Goal: Task Accomplishment & Management: Use online tool/utility

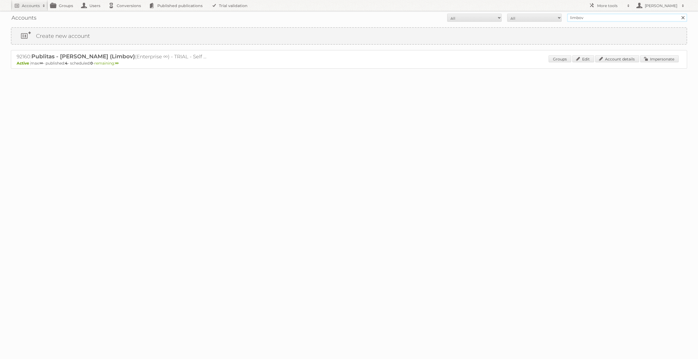
drag, startPoint x: 588, startPoint y: 19, endPoint x: 523, endPoint y: 18, distance: 64.9
click at [535, 19] on form "All Active Expired Pending All Paid Trials Self service limbov Search" at bounding box center [349, 18] width 676 height 8
type input "[PERSON_NAME][EMAIL_ADDRESS][DOMAIN_NAME]"
click at [658, 59] on link "Impersonate" at bounding box center [659, 58] width 38 height 7
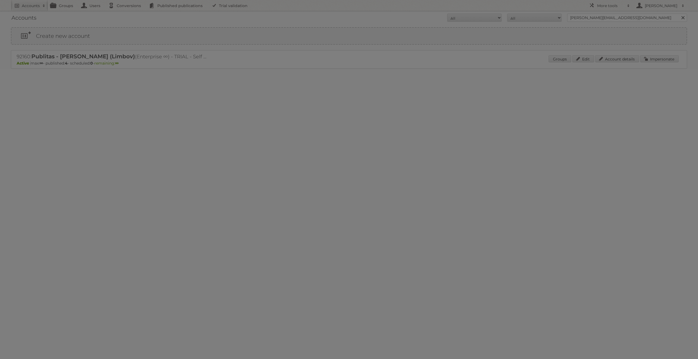
click at [357, 75] on div at bounding box center [349, 179] width 698 height 359
click at [351, 76] on div at bounding box center [349, 179] width 698 height 359
click at [665, 59] on div at bounding box center [349, 179] width 698 height 359
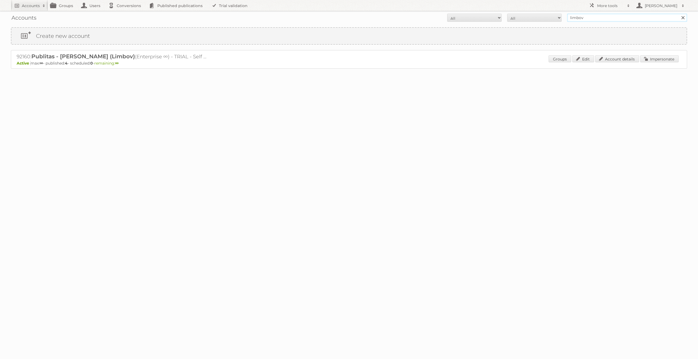
click at [592, 18] on input "limbov" at bounding box center [627, 18] width 120 height 8
type input "[PERSON_NAME][EMAIL_ADDRESS][DOMAIN_NAME]"
click at [653, 59] on link "Impersonate" at bounding box center [659, 58] width 38 height 7
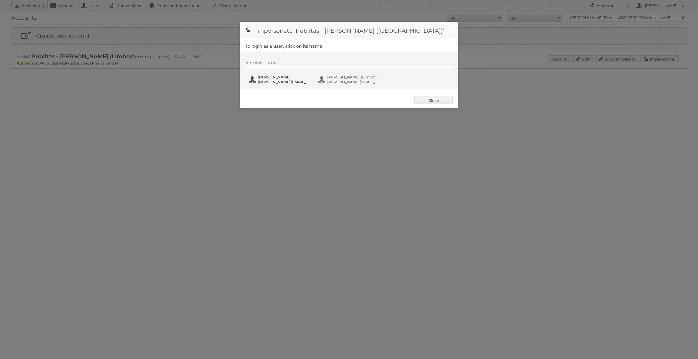
click at [282, 81] on span "[PERSON_NAME][EMAIL_ADDRESS][DOMAIN_NAME]" at bounding box center [284, 82] width 53 height 5
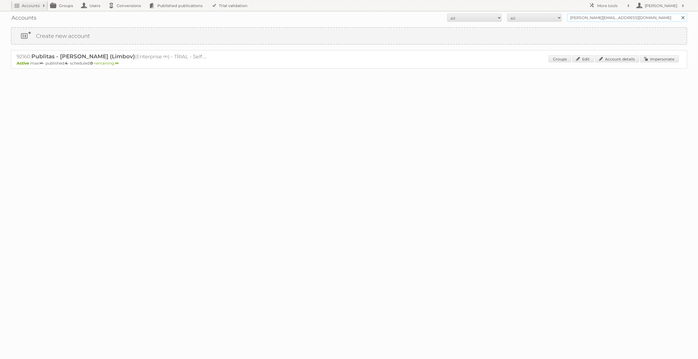
click at [614, 19] on input "[PERSON_NAME][EMAIL_ADDRESS][DOMAIN_NAME]" at bounding box center [627, 18] width 120 height 8
click at [679, 14] on input "Search" at bounding box center [683, 18] width 8 height 8
click at [659, 57] on link "Impersonate" at bounding box center [659, 58] width 38 height 7
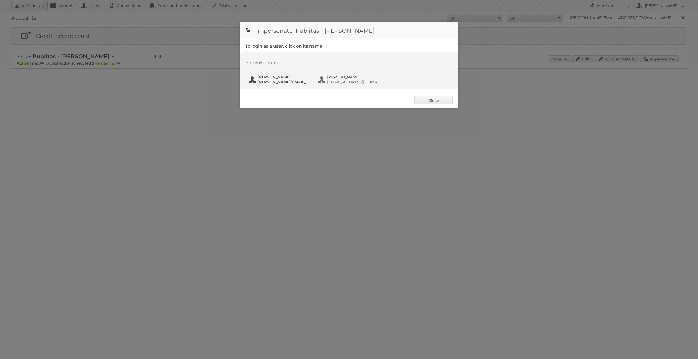
click at [285, 83] on span "[PERSON_NAME][EMAIL_ADDRESS][DOMAIN_NAME]" at bounding box center [284, 82] width 53 height 5
